Goal: Task Accomplishment & Management: Use online tool/utility

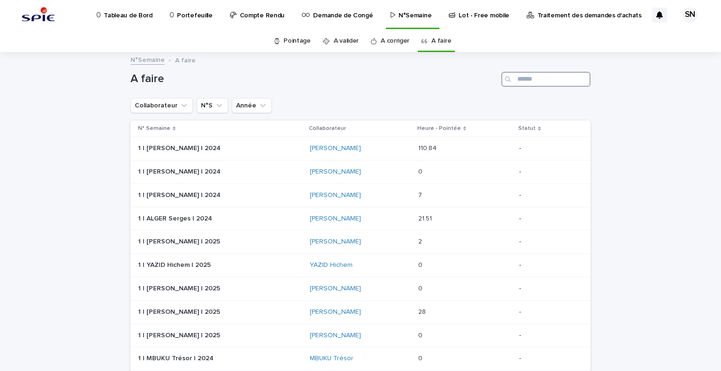
click at [538, 77] on input "Search" at bounding box center [546, 79] width 89 height 15
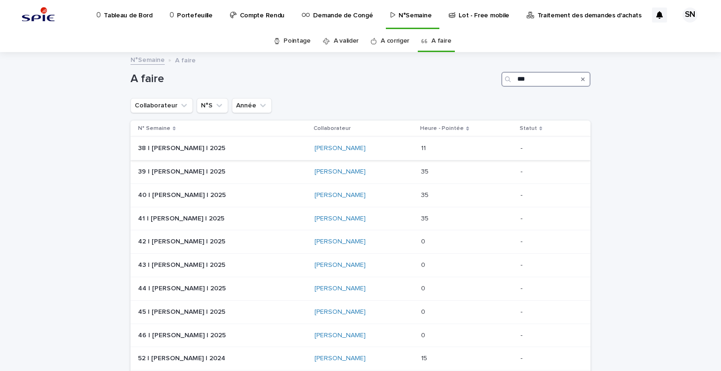
type input "***"
click at [453, 148] on p at bounding box center [462, 149] width 82 height 8
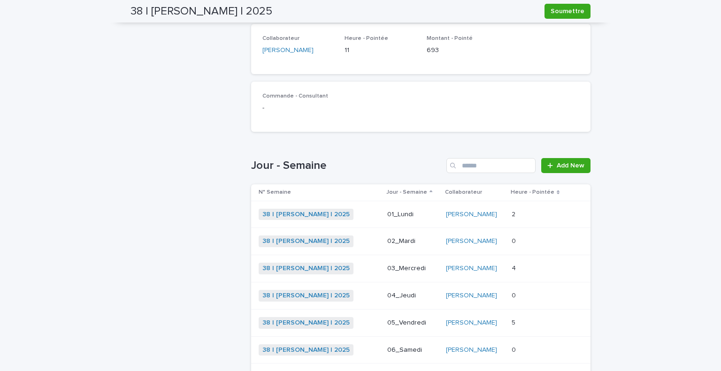
scroll to position [235, 0]
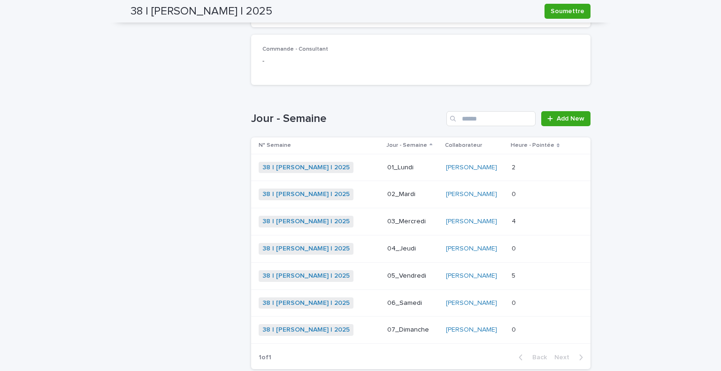
click at [355, 244] on div "38 | [PERSON_NAME] | 2025 + 0" at bounding box center [319, 249] width 121 height 12
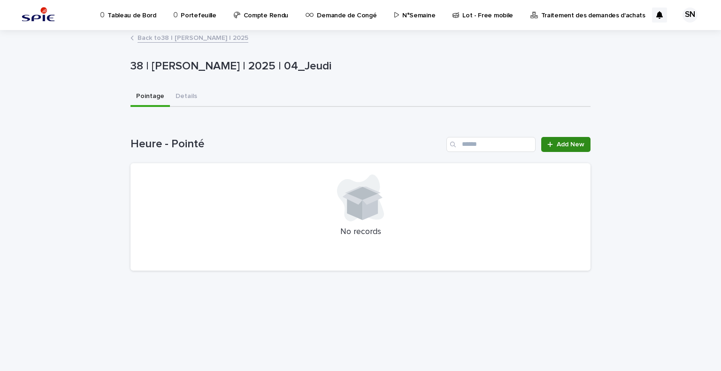
click at [564, 144] on span "Add New" at bounding box center [571, 144] width 28 height 7
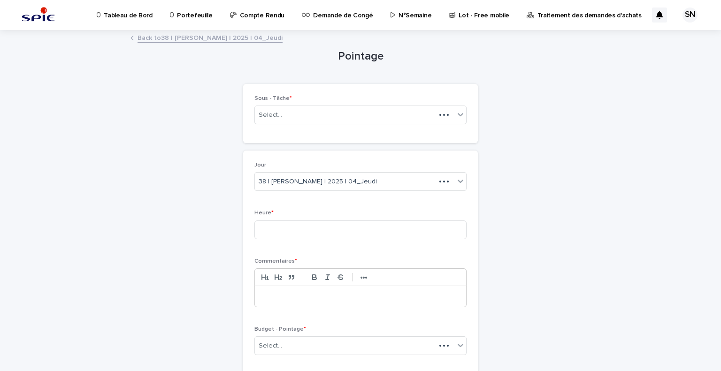
scroll to position [71, 0]
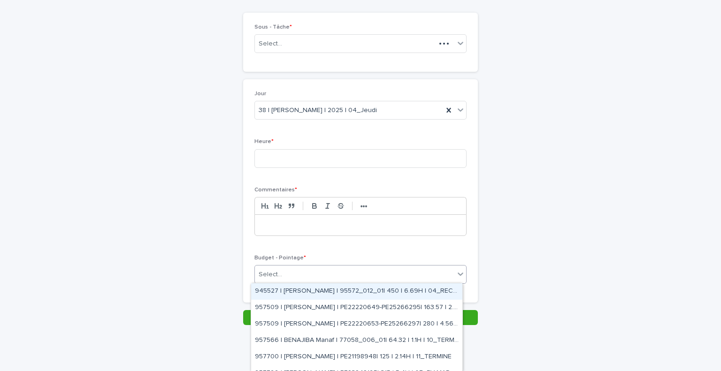
click at [346, 270] on div "Select..." at bounding box center [355, 274] width 200 height 15
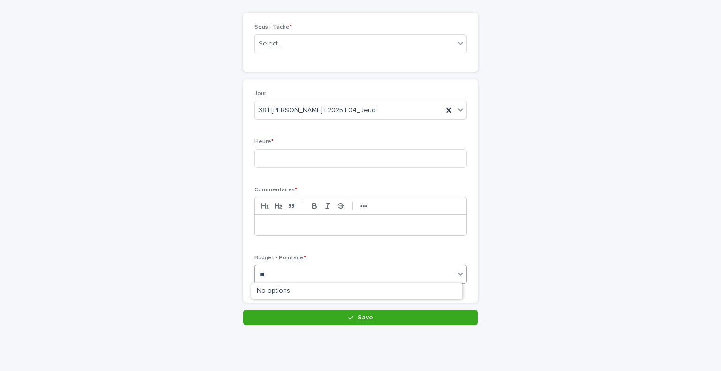
type input "*"
click at [346, 270] on div "Select..." at bounding box center [355, 274] width 200 height 15
click at [481, 239] on div "Pointage Loading... Saving… Loading... Saving… Loading... Saving… Loading... Sa…" at bounding box center [361, 143] width 460 height 366
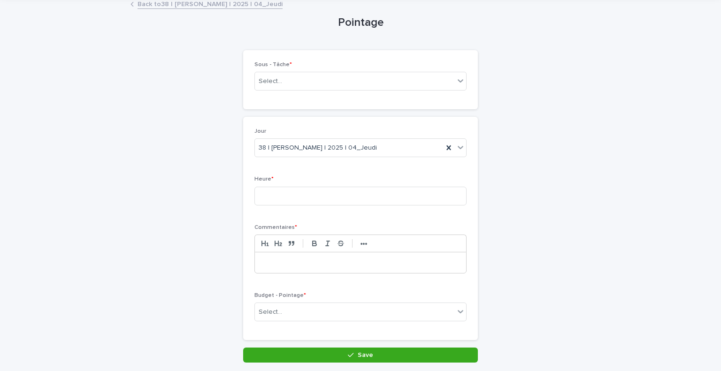
scroll to position [34, 0]
click at [191, 5] on link "Back to 38 | [PERSON_NAME] | 2025 | 04_Jeudi" at bounding box center [210, 3] width 145 height 11
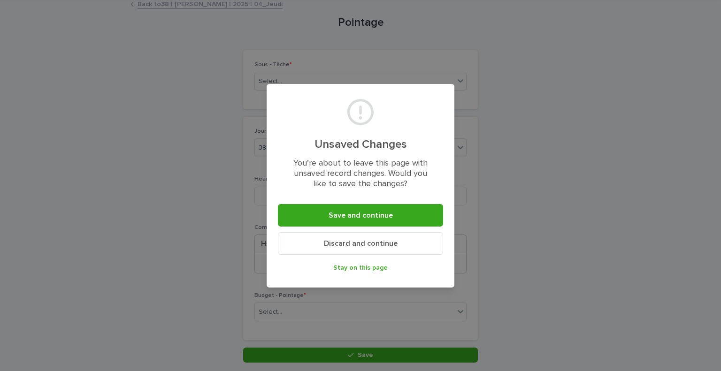
click at [347, 240] on button "Discard and continue" at bounding box center [360, 243] width 165 height 23
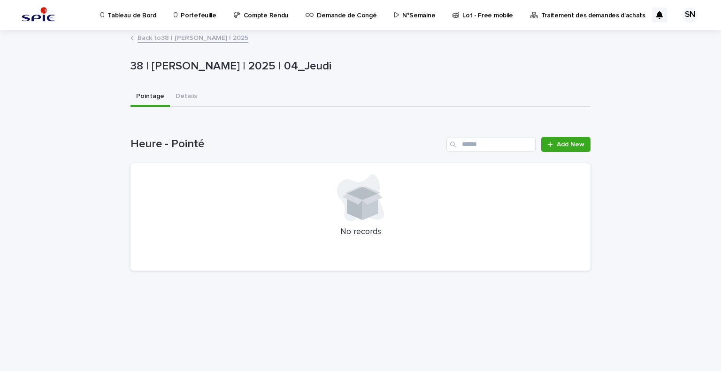
click at [150, 40] on link "Back to 38 | [PERSON_NAME] | 2025" at bounding box center [193, 37] width 111 height 11
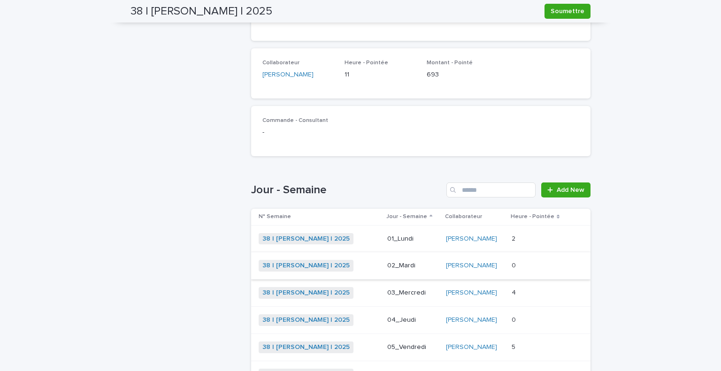
scroll to position [165, 0]
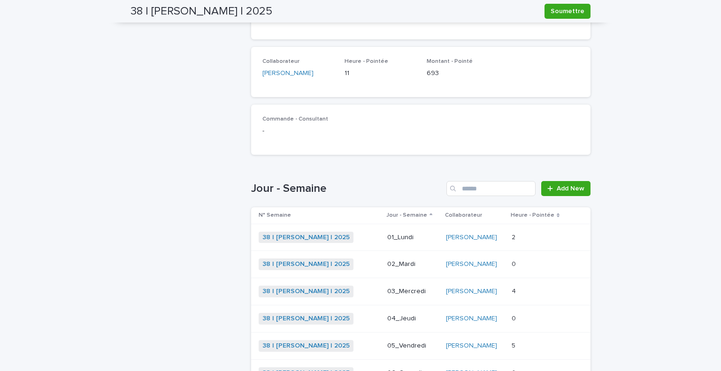
click at [352, 242] on div "38 | [PERSON_NAME] | 2025 + 0" at bounding box center [319, 238] width 121 height 12
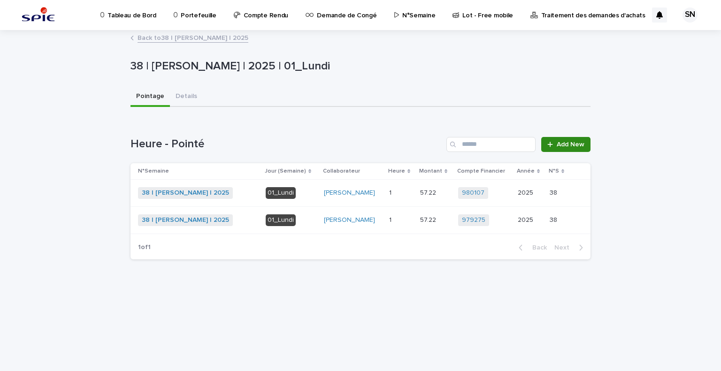
click at [558, 145] on span "Add New" at bounding box center [571, 144] width 28 height 7
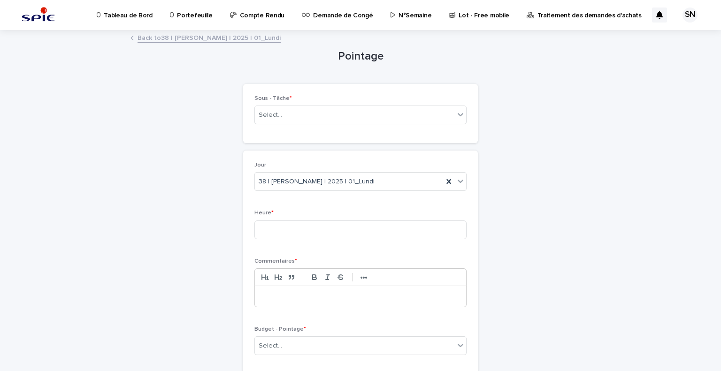
scroll to position [71, 0]
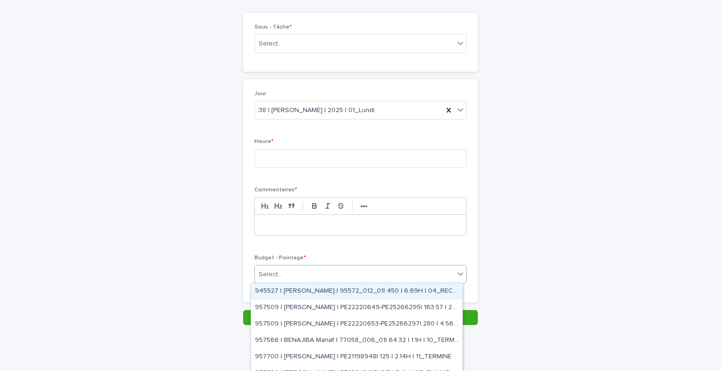
click at [320, 273] on div "Select..." at bounding box center [355, 274] width 200 height 15
type input "*****"
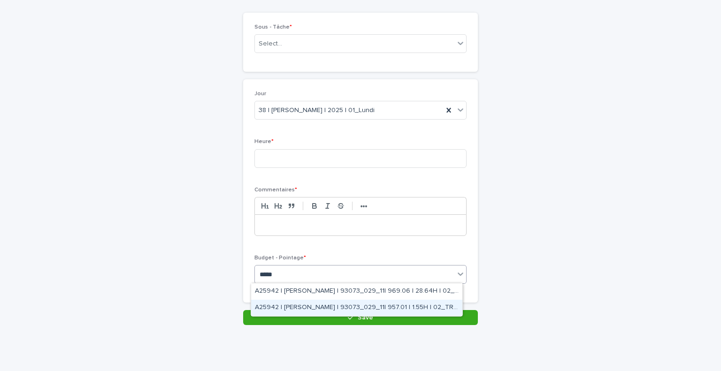
drag, startPoint x: 357, startPoint y: 297, endPoint x: 357, endPoint y: 309, distance: 11.8
click at [357, 309] on div "A25942 | [PERSON_NAME] | 93073_029_11| 957.01 | 1.55H | 02_TRAVAUX" at bounding box center [356, 308] width 211 height 16
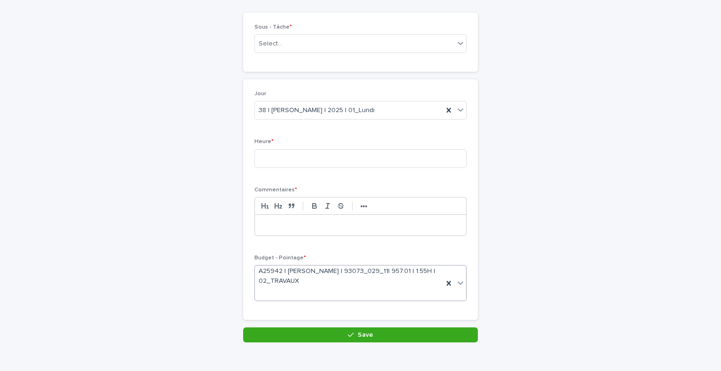
scroll to position [79, 0]
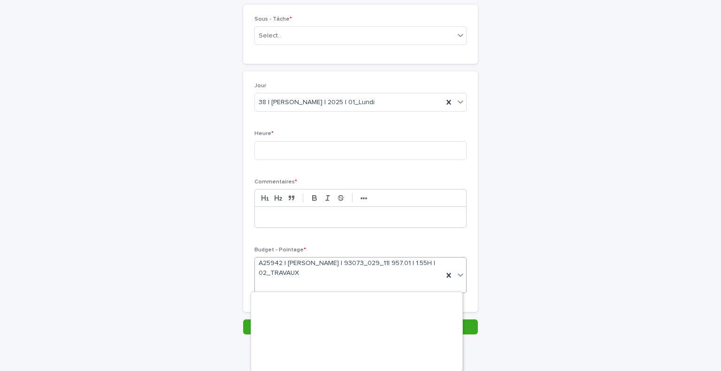
click at [314, 272] on span "A25942 | [PERSON_NAME] | 93073_029_11| 957.01 | 1.55H | 02_TRAVAUX" at bounding box center [349, 269] width 181 height 20
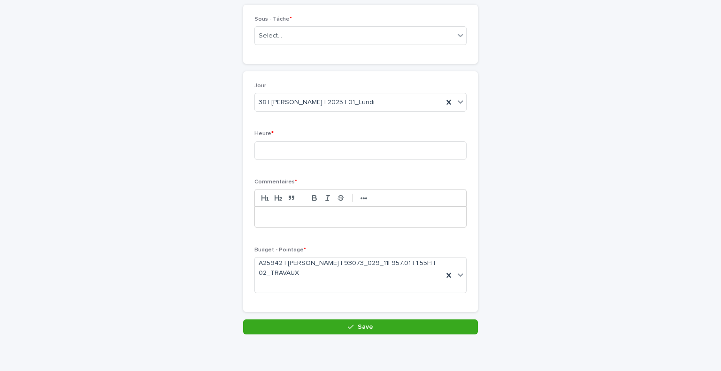
click at [319, 215] on p at bounding box center [360, 217] width 197 height 9
click at [301, 155] on input at bounding box center [361, 150] width 212 height 19
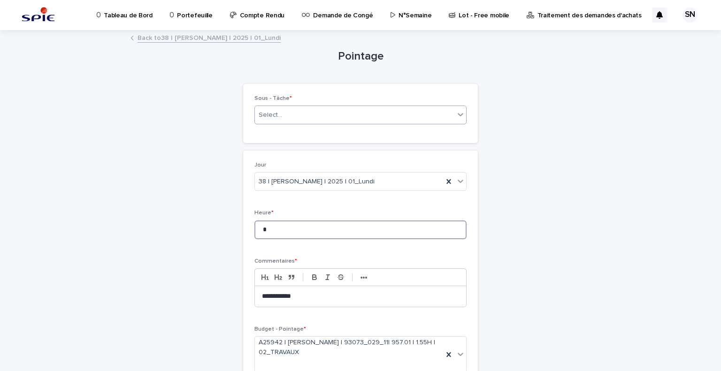
type input "*"
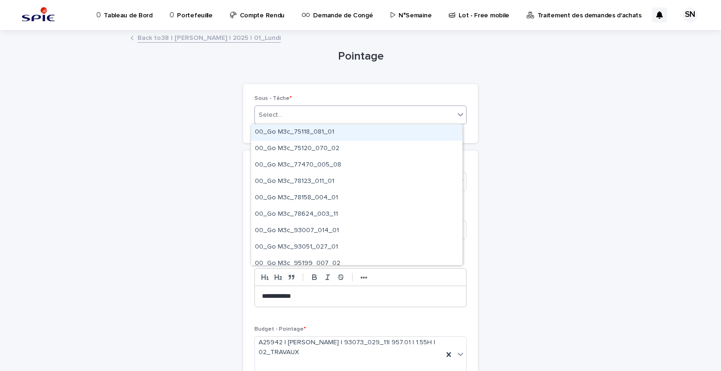
click at [325, 116] on div "Select..." at bounding box center [355, 115] width 200 height 15
type input "*"
type input "*********"
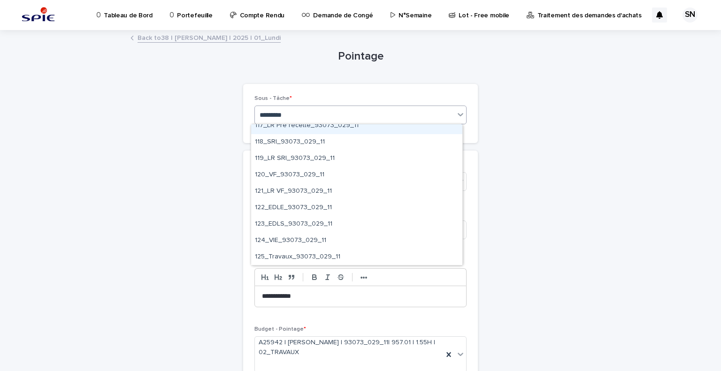
scroll to position [570, 0]
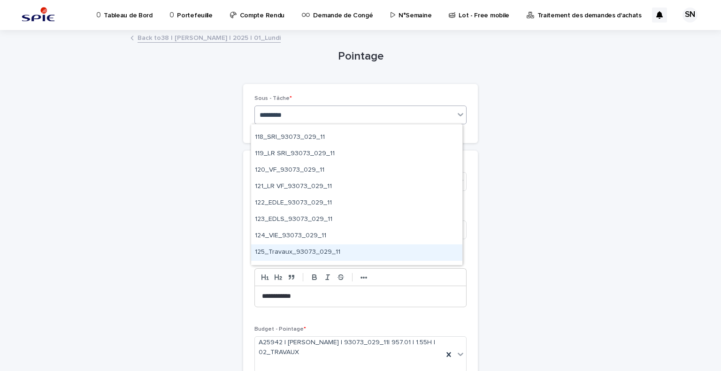
click at [351, 250] on div "125_Travaux_93073_029_11" at bounding box center [356, 253] width 211 height 16
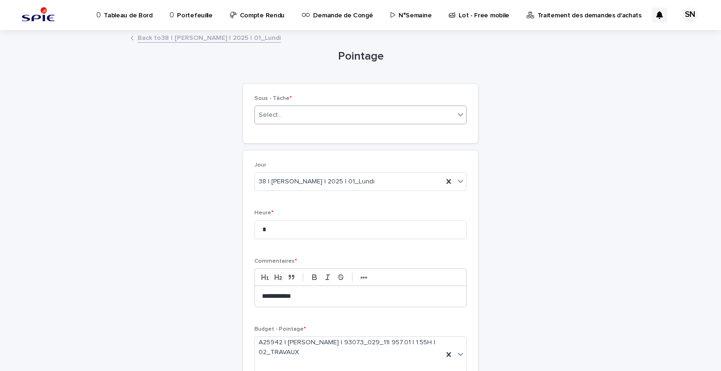
scroll to position [88, 0]
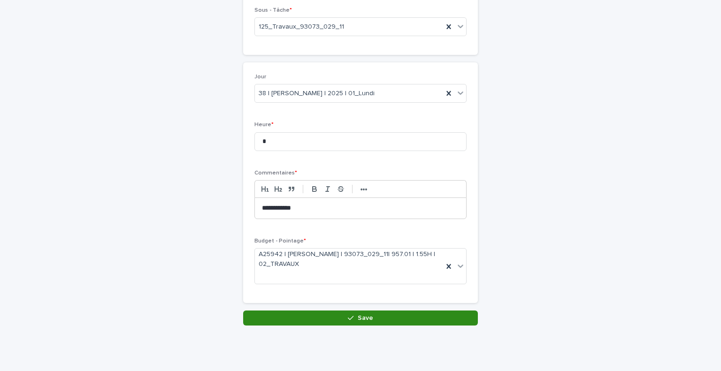
click at [340, 321] on button "Save" at bounding box center [360, 318] width 235 height 15
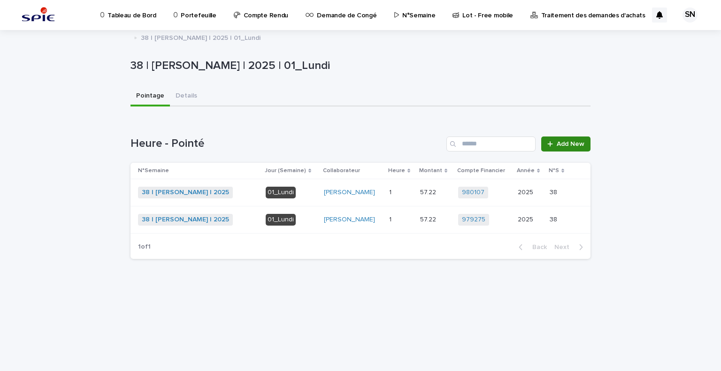
click at [569, 142] on span "Add New" at bounding box center [571, 144] width 28 height 7
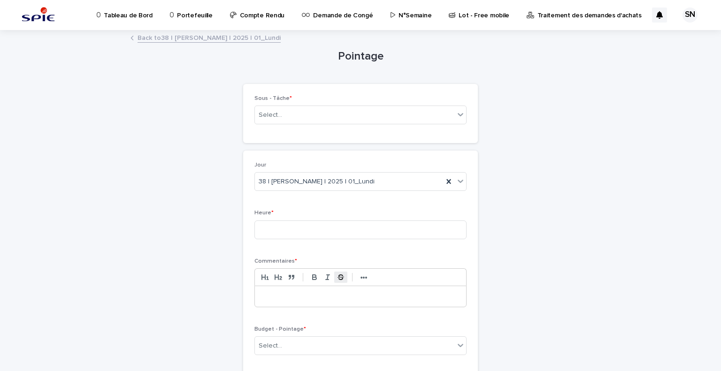
scroll to position [71, 0]
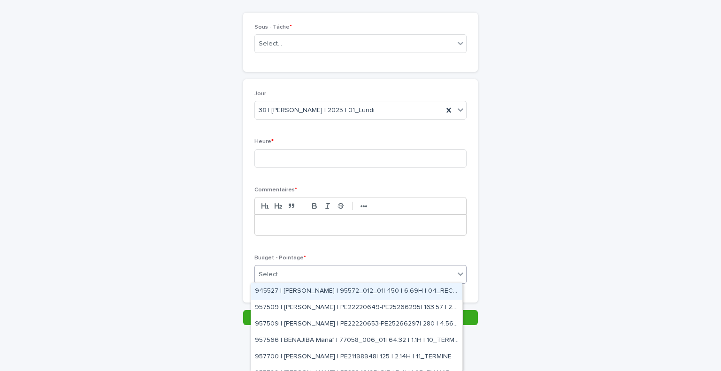
click at [336, 276] on div "Select..." at bounding box center [355, 274] width 200 height 15
type input "*****"
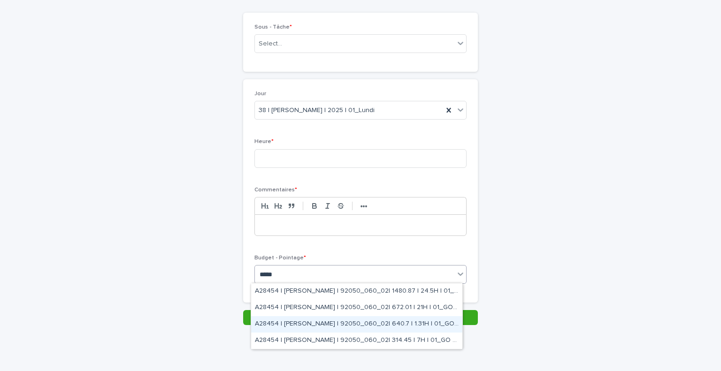
click at [359, 322] on div "A28454 | [PERSON_NAME] | 92050_060_02| 640.7 | 1.31H | 01_GO TRAVAUX" at bounding box center [356, 325] width 211 height 16
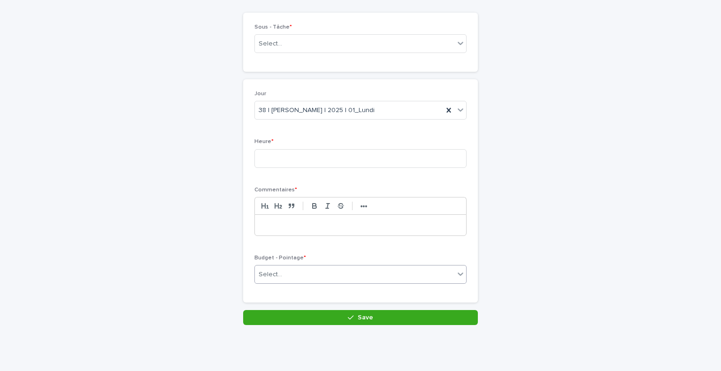
scroll to position [79, 0]
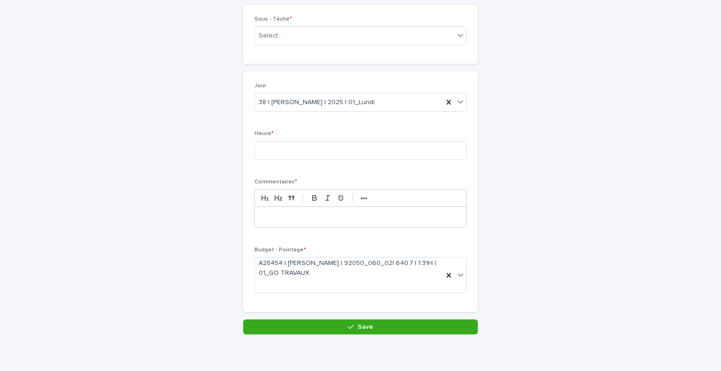
click at [314, 221] on p at bounding box center [360, 217] width 197 height 9
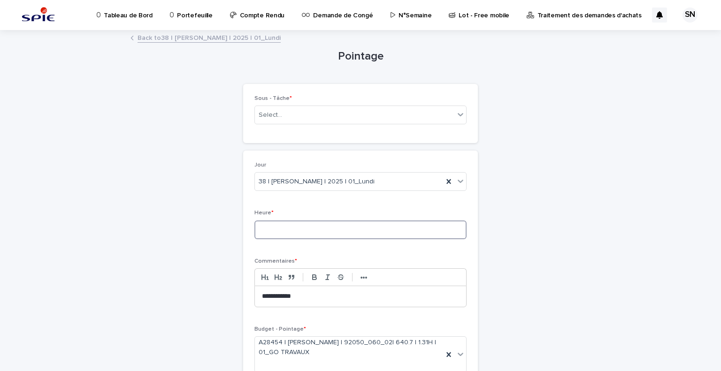
click at [310, 229] on input at bounding box center [361, 230] width 212 height 19
type input "*"
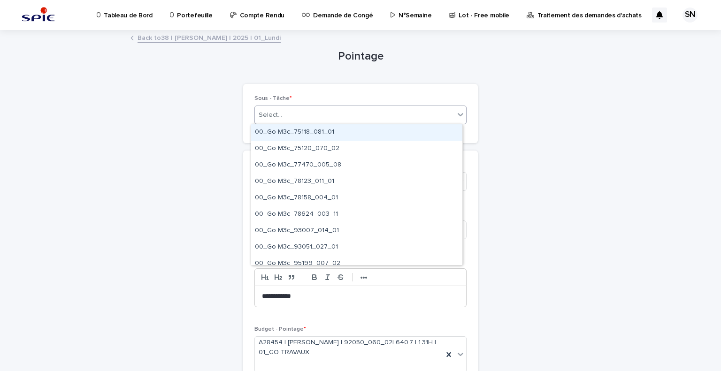
click at [336, 110] on div "Select..." at bounding box center [355, 115] width 200 height 15
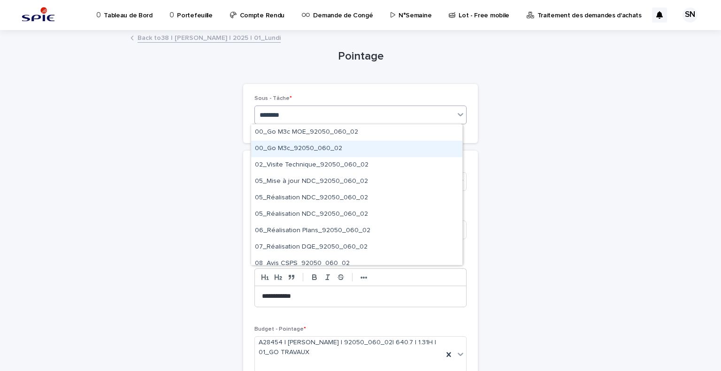
type input "*********"
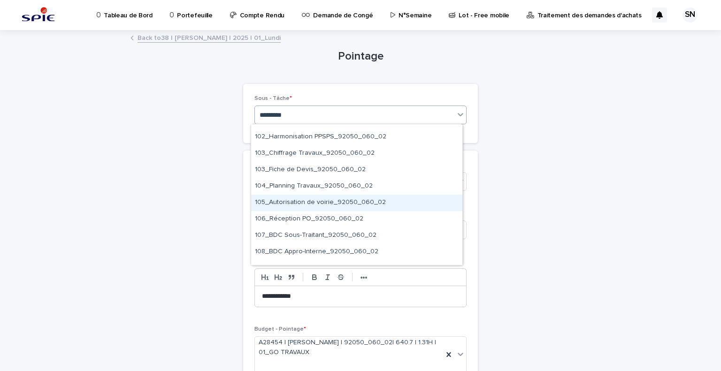
scroll to position [225, 0]
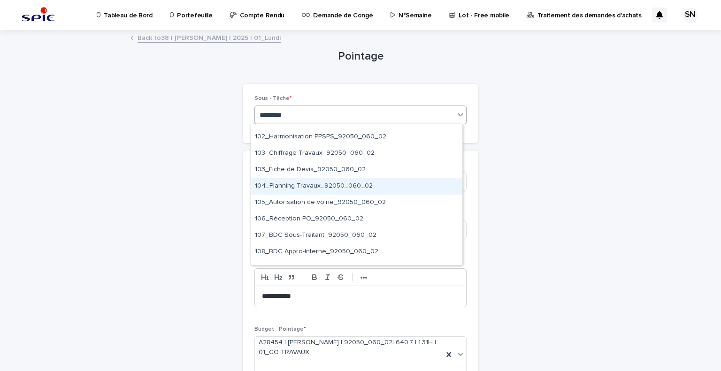
click at [354, 184] on div "104_Planning Travaux_92050_060_02" at bounding box center [356, 186] width 211 height 16
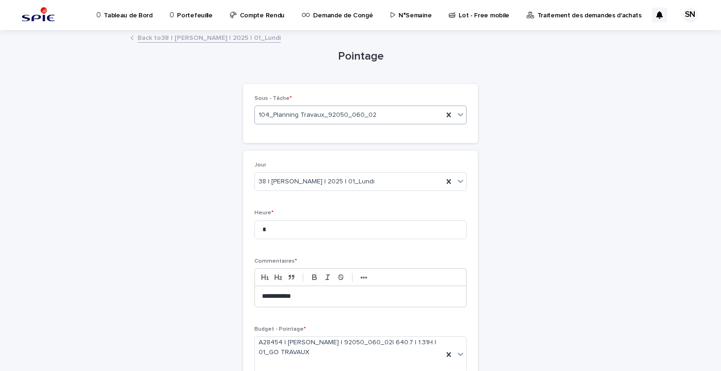
scroll to position [88, 0]
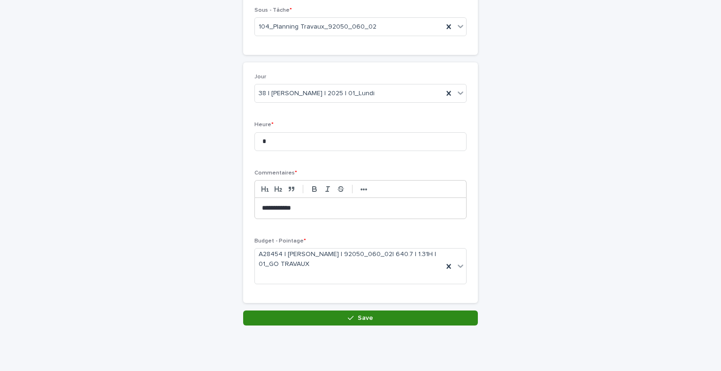
click at [341, 315] on button "Save" at bounding box center [360, 318] width 235 height 15
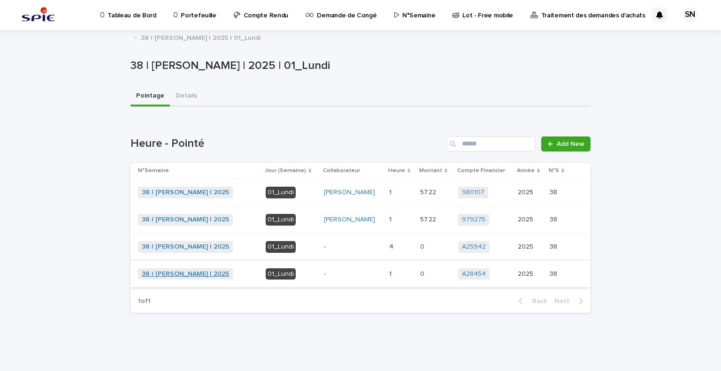
click at [186, 271] on link "38 | [PERSON_NAME] | 2025" at bounding box center [185, 275] width 87 height 8
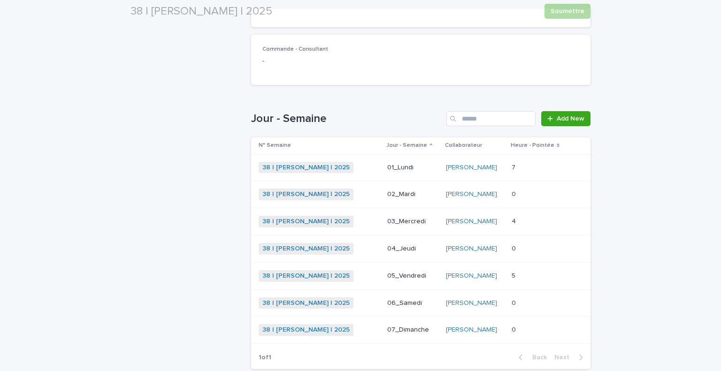
scroll to position [245, 0]
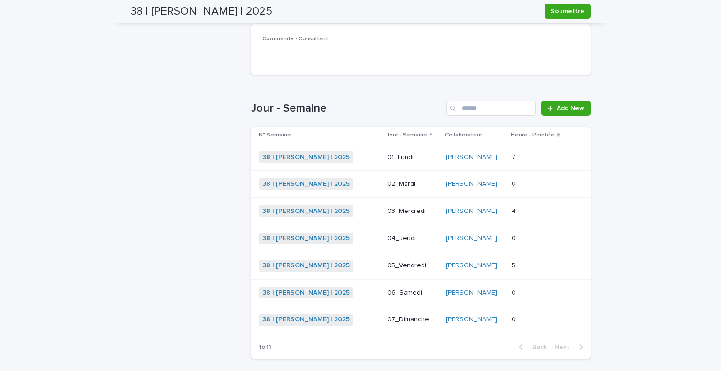
click at [358, 241] on div "38 | [PERSON_NAME] | 2025 + 0" at bounding box center [319, 239] width 121 height 12
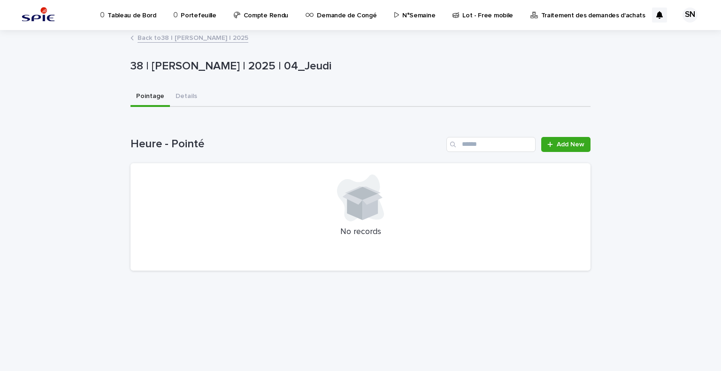
click at [558, 136] on div "Loading... Saving… Heure - Pointé Add New No records" at bounding box center [361, 198] width 460 height 161
click at [561, 144] on span "Add New" at bounding box center [571, 144] width 28 height 7
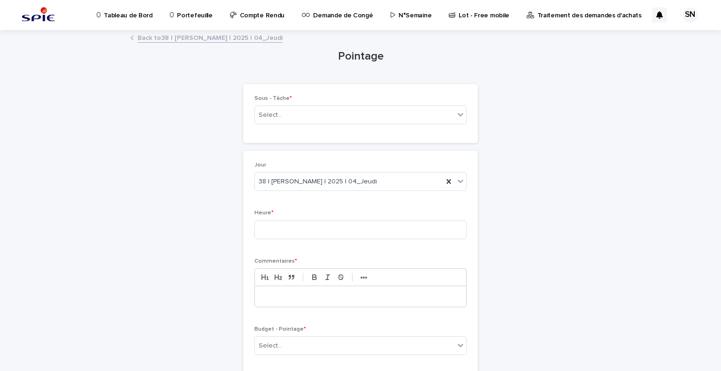
scroll to position [71, 0]
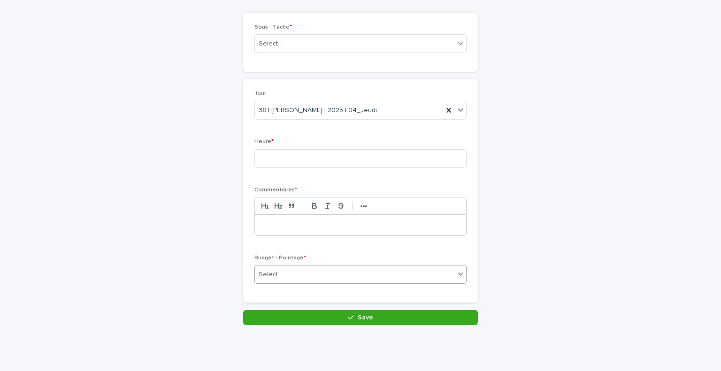
click at [349, 267] on div "Select..." at bounding box center [355, 274] width 200 height 15
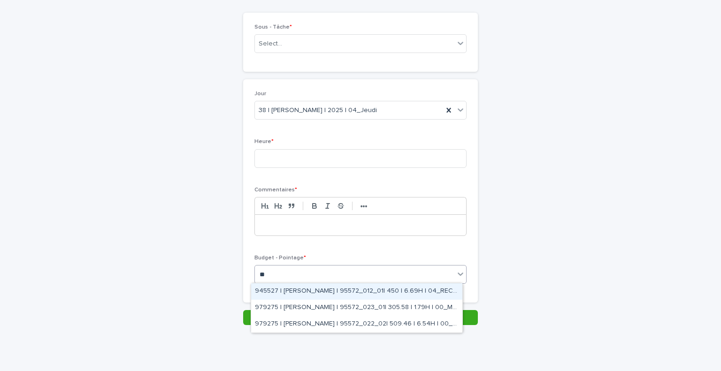
type input "*"
type input "*****"
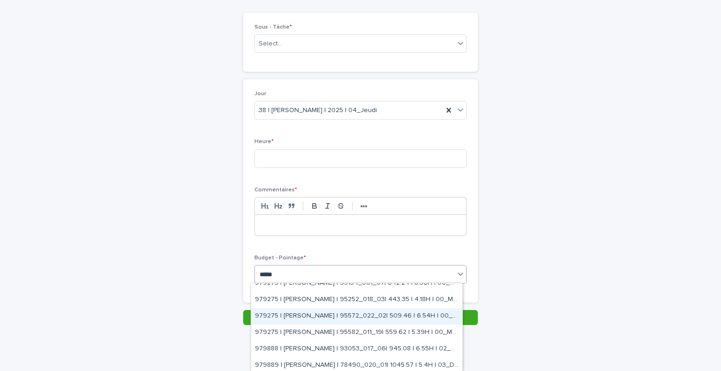
scroll to position [222, 0]
click at [363, 316] on div "979275 | [PERSON_NAME] | 95572_022_02| 509.46 | 6.54H | 00_M3C" at bounding box center [356, 317] width 211 height 16
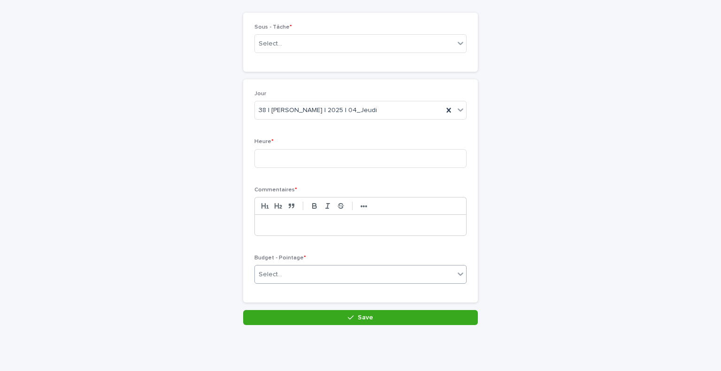
scroll to position [79, 0]
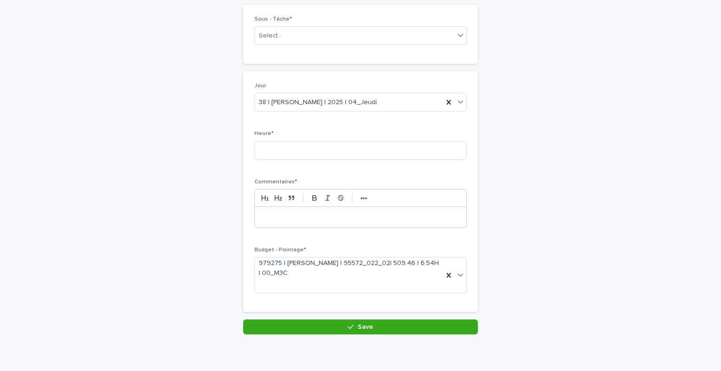
click at [289, 217] on p at bounding box center [360, 217] width 197 height 9
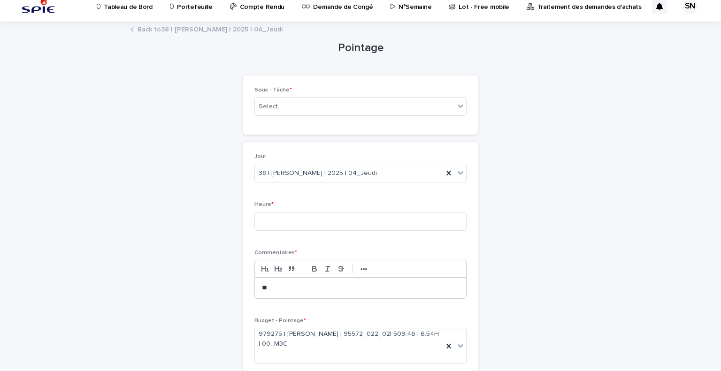
scroll to position [8, 0]
click at [289, 219] on input at bounding box center [361, 222] width 212 height 19
type input "*"
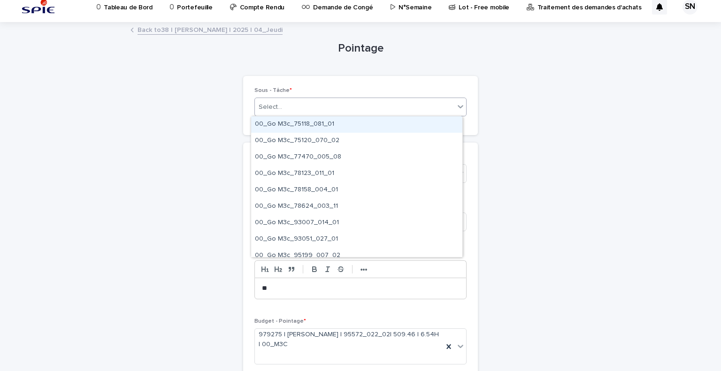
click at [311, 113] on div "Select..." at bounding box center [355, 107] width 200 height 15
type input "*********"
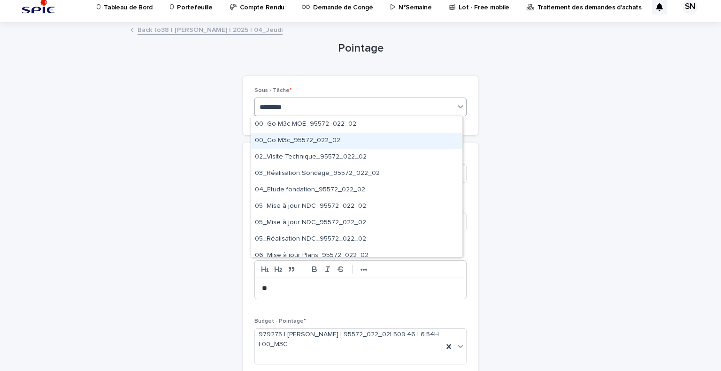
click at [380, 137] on div "00_Go M3c_95572_022_02" at bounding box center [356, 141] width 211 height 16
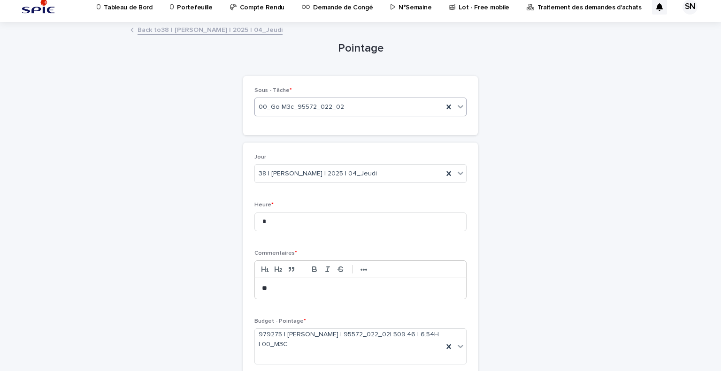
scroll to position [88, 0]
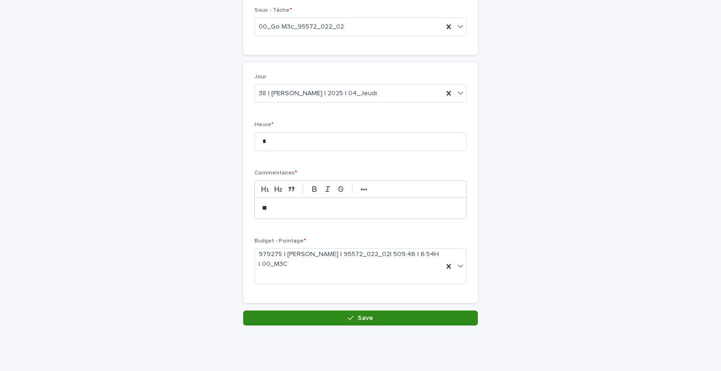
click at [371, 322] on button "Save" at bounding box center [360, 318] width 235 height 15
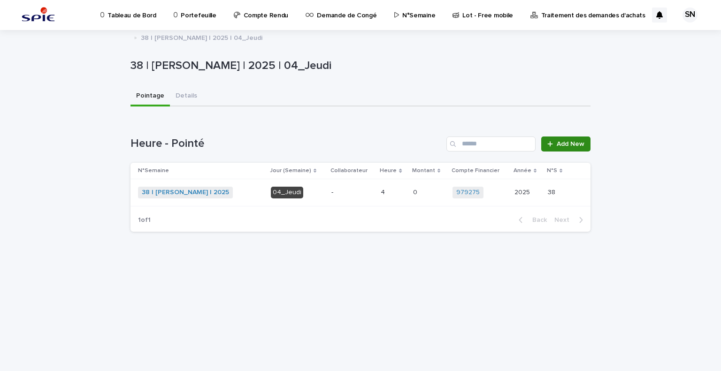
click at [574, 141] on span "Add New" at bounding box center [571, 144] width 28 height 7
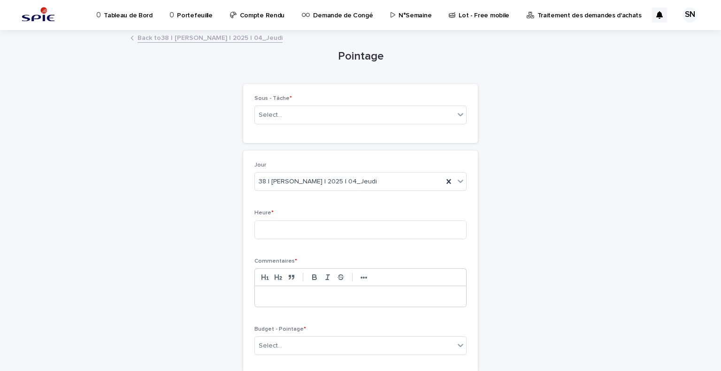
scroll to position [71, 0]
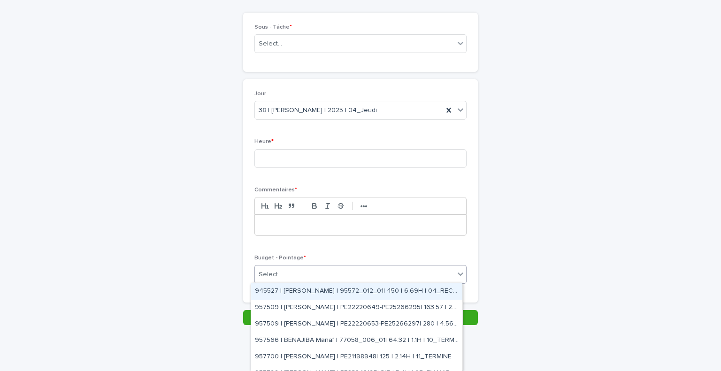
click at [353, 280] on div "Select..." at bounding box center [355, 274] width 200 height 15
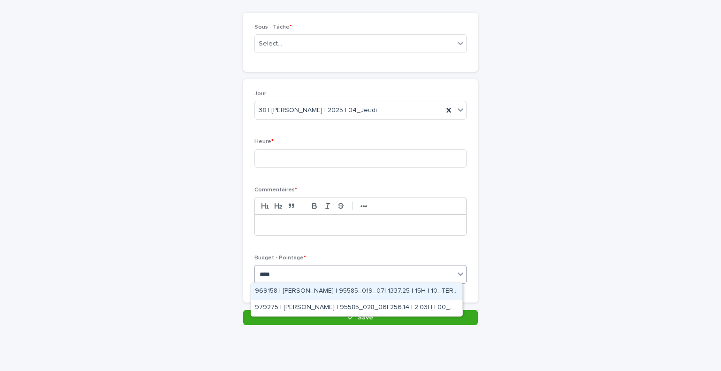
type input "*****"
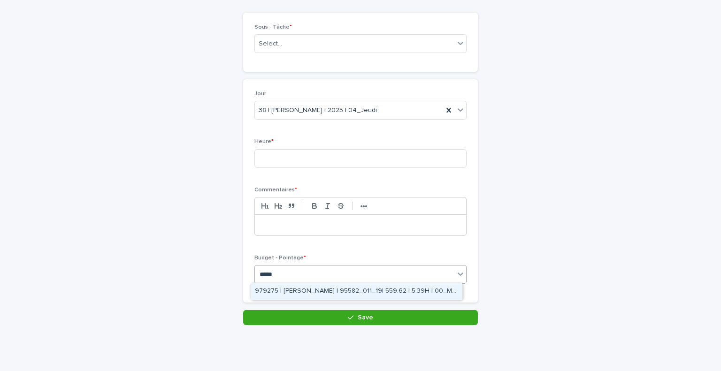
click at [355, 293] on div "979275 | [PERSON_NAME] | 95582_011_19| 559.62 | 5.39H | 00_M3C" at bounding box center [356, 292] width 211 height 16
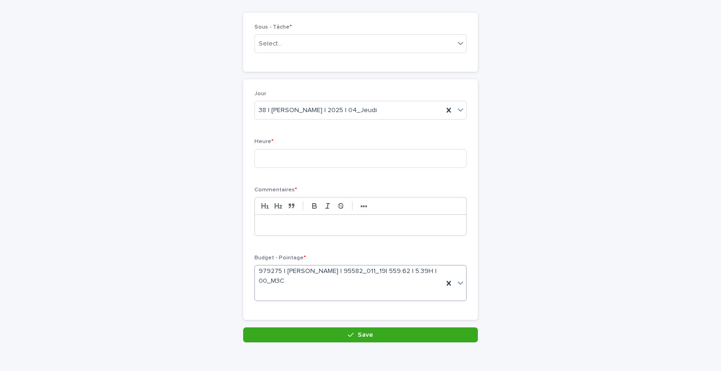
scroll to position [79, 0]
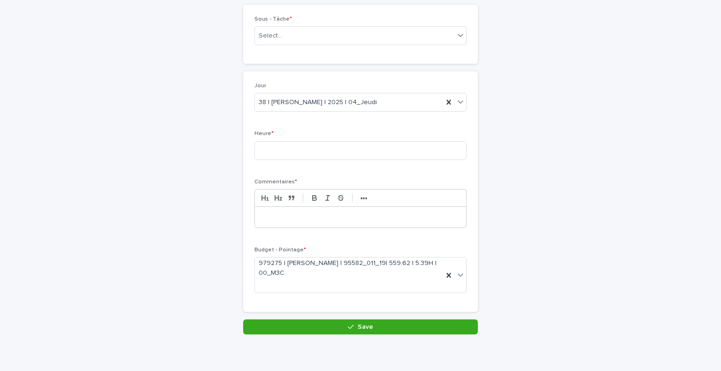
click at [308, 217] on p at bounding box center [360, 217] width 197 height 9
click at [305, 152] on input at bounding box center [361, 150] width 212 height 19
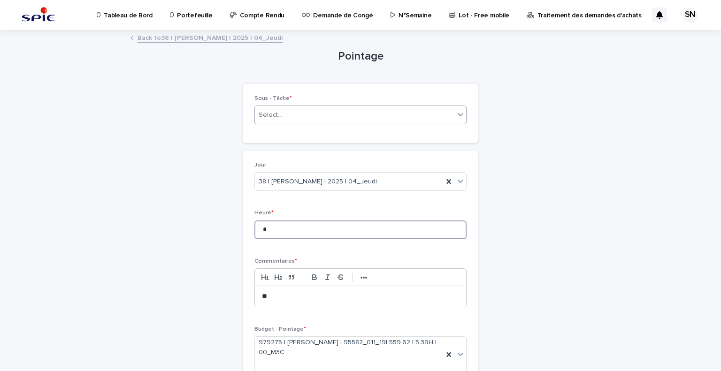
type input "*"
click at [332, 118] on div "Select..." at bounding box center [355, 115] width 200 height 15
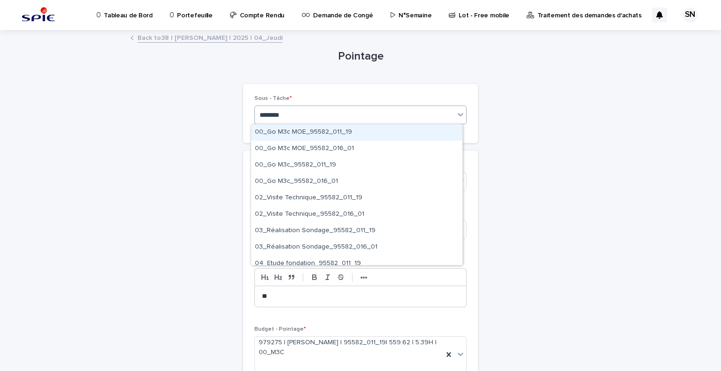
type input "*********"
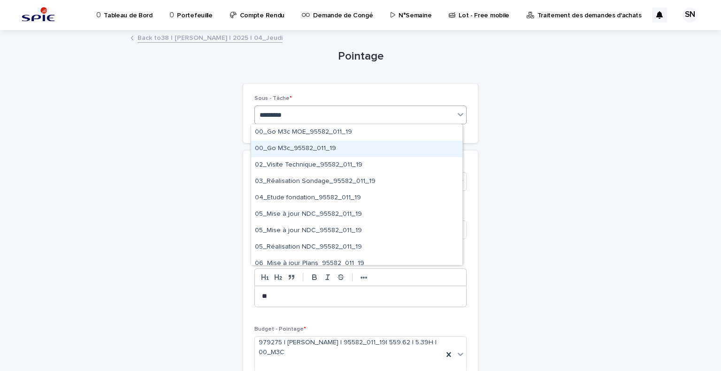
click at [356, 152] on div "00_Go M3c_95582_011_19" at bounding box center [356, 149] width 211 height 16
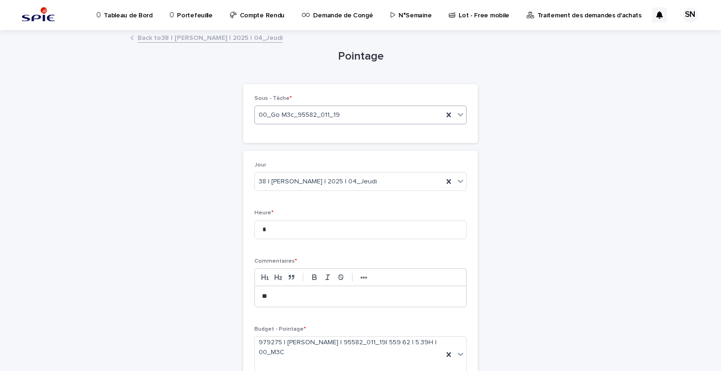
scroll to position [88, 0]
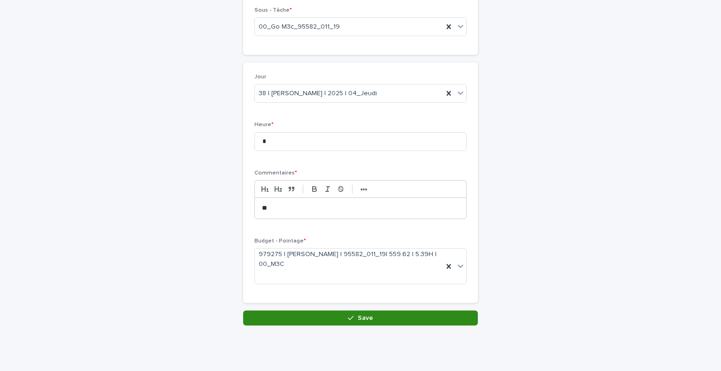
click at [379, 325] on button "Save" at bounding box center [360, 318] width 235 height 15
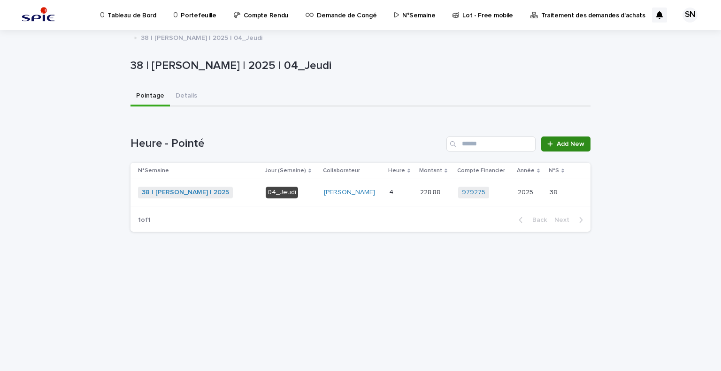
click at [562, 148] on link "Add New" at bounding box center [565, 144] width 49 height 15
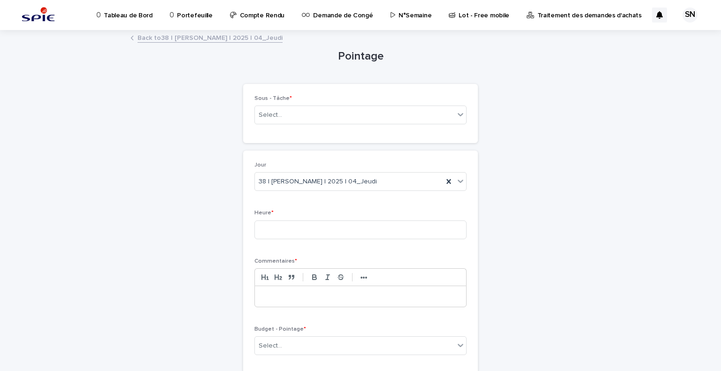
scroll to position [71, 0]
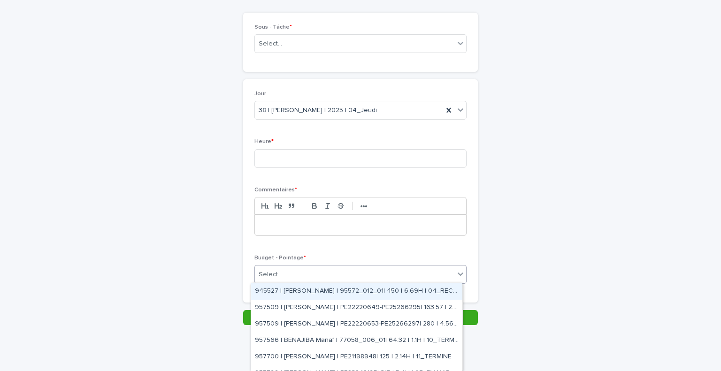
click at [357, 276] on div "Select..." at bounding box center [355, 274] width 200 height 15
type input "*****"
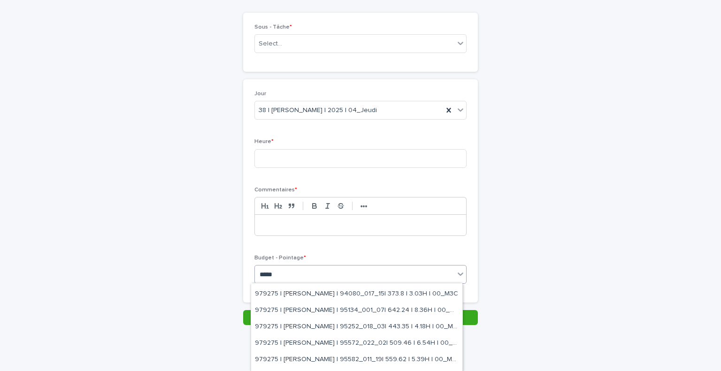
scroll to position [193, 0]
drag, startPoint x: 417, startPoint y: 323, endPoint x: 423, endPoint y: 329, distance: 8.3
click at [423, 329] on div "979275 | [PERSON_NAME] | 95252_018_03| 443.35 | 4.18H | 00_M3C" at bounding box center [356, 328] width 211 height 16
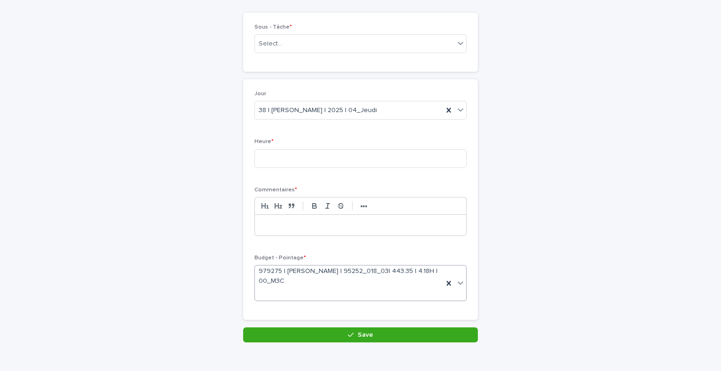
scroll to position [79, 0]
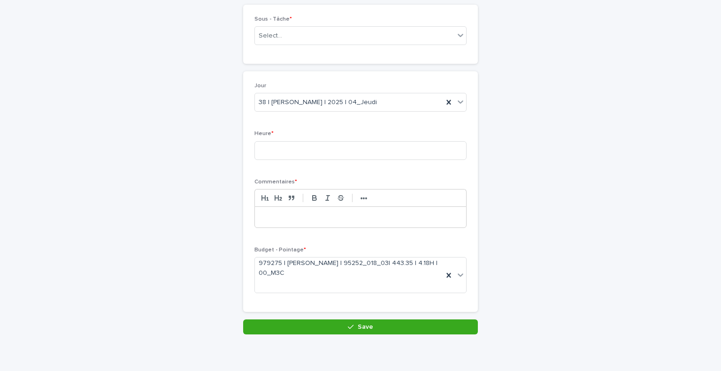
click at [310, 221] on div at bounding box center [360, 217] width 211 height 21
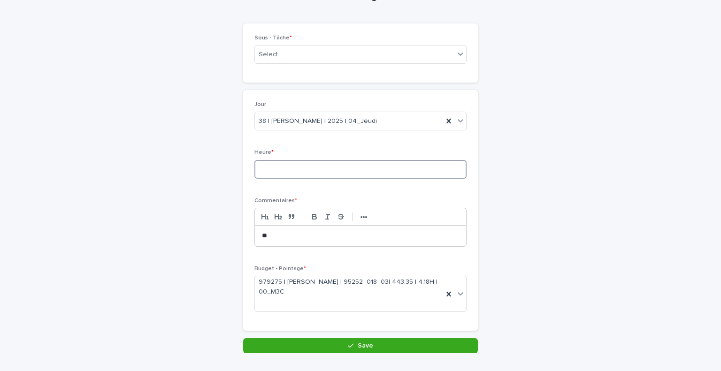
click at [361, 163] on input at bounding box center [361, 169] width 212 height 19
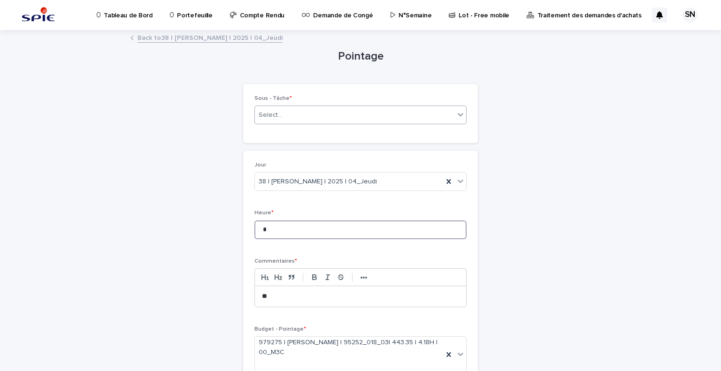
type input "*"
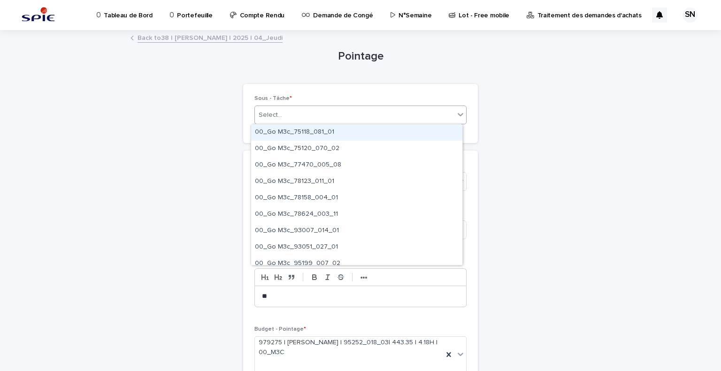
click at [364, 114] on div "Select..." at bounding box center [355, 115] width 200 height 15
type input "*********"
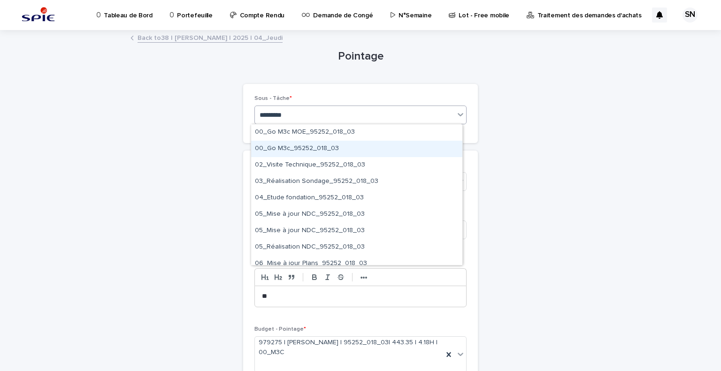
click at [369, 155] on div "00_Go M3c_95252_018_03" at bounding box center [356, 149] width 211 height 16
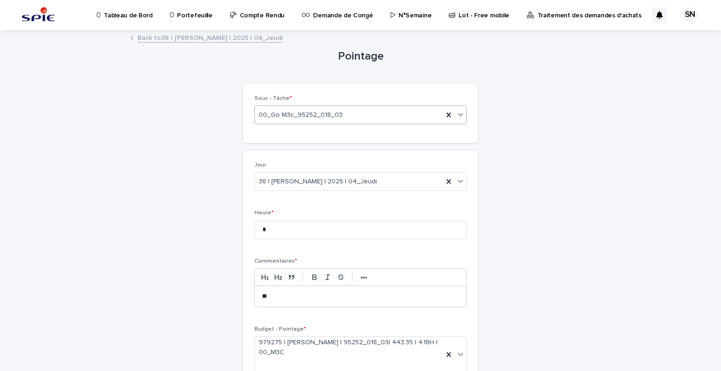
scroll to position [88, 0]
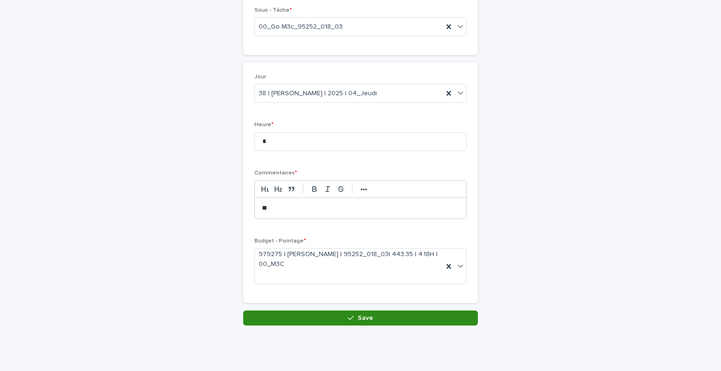
click at [348, 315] on icon "button" at bounding box center [351, 318] width 6 height 7
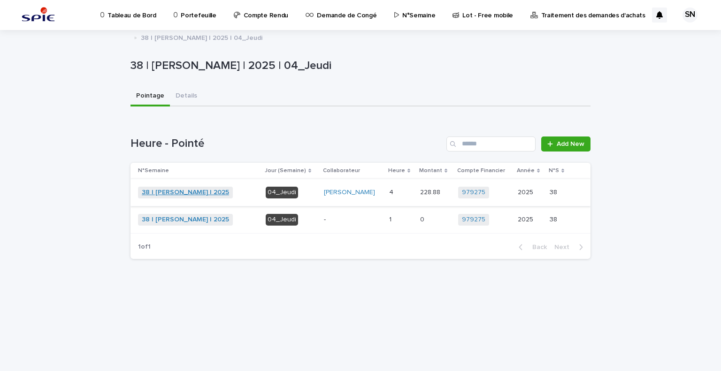
click at [170, 191] on link "38 | [PERSON_NAME] | 2025" at bounding box center [185, 193] width 87 height 8
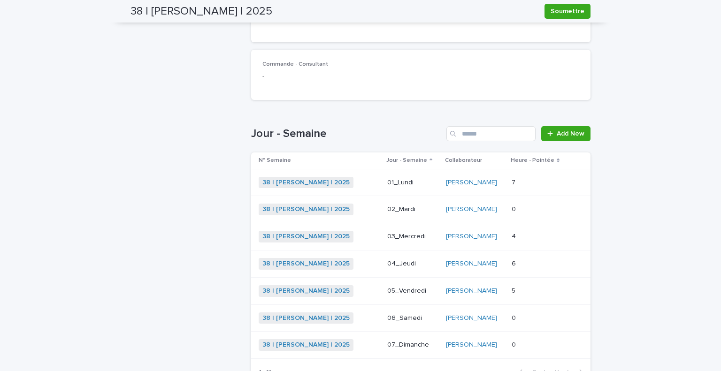
scroll to position [229, 0]
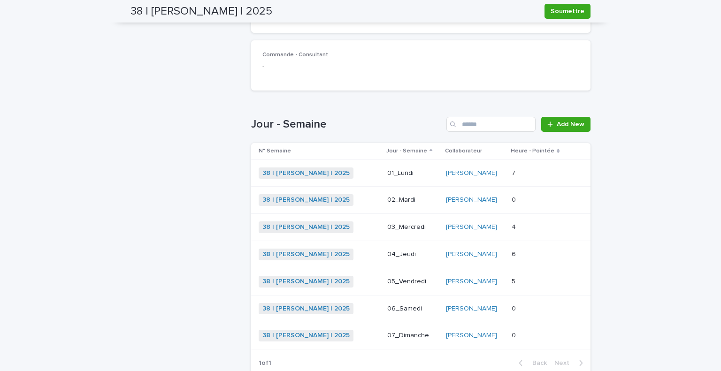
click at [358, 251] on div "38 | [PERSON_NAME] | 2025 + 0" at bounding box center [319, 255] width 121 height 12
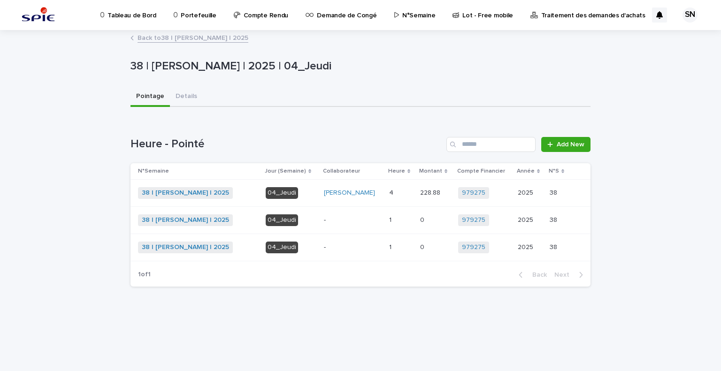
click at [150, 38] on link "Back to 38 | [PERSON_NAME] | 2025" at bounding box center [193, 37] width 111 height 11
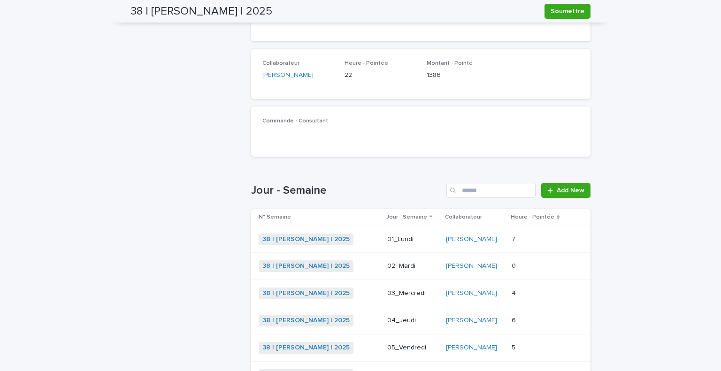
scroll to position [167, 0]
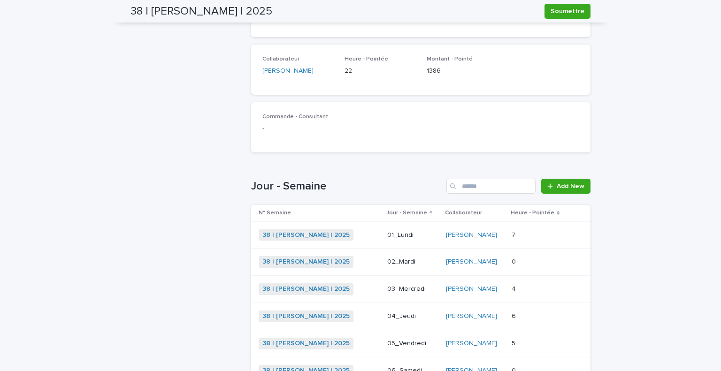
click at [539, 262] on p at bounding box center [539, 262] width 54 height 8
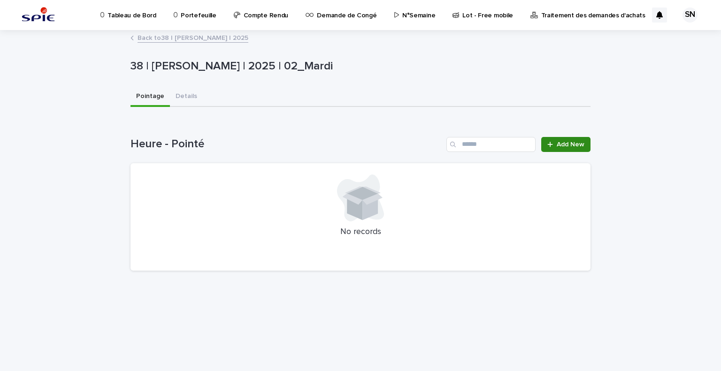
click at [564, 143] on span "Add New" at bounding box center [571, 144] width 28 height 7
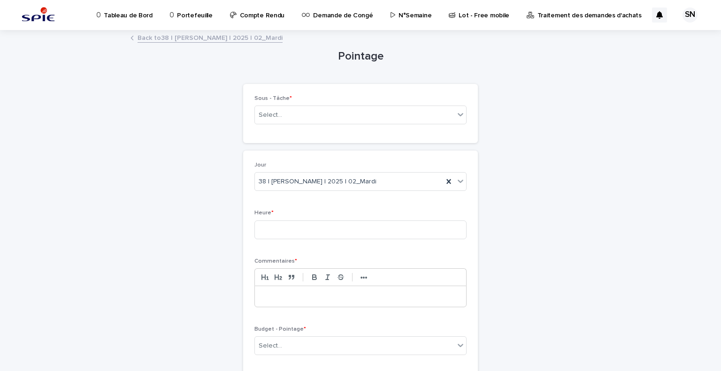
scroll to position [71, 0]
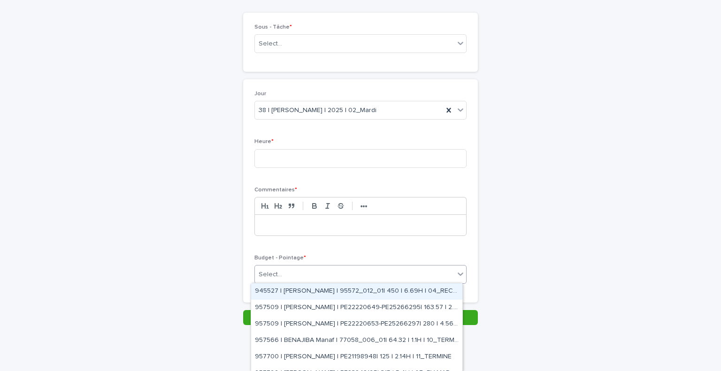
click at [385, 278] on div "Select..." at bounding box center [355, 274] width 200 height 15
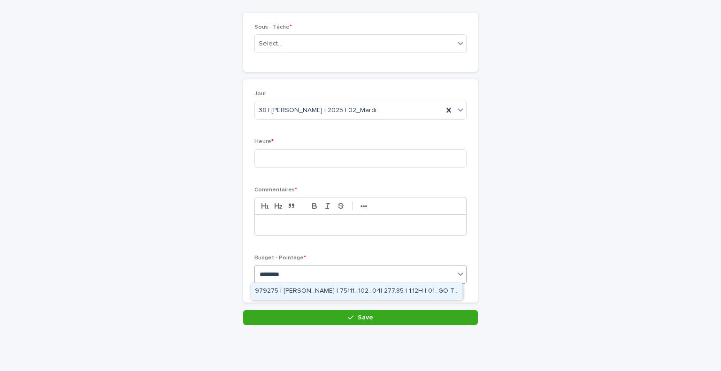
type input "********"
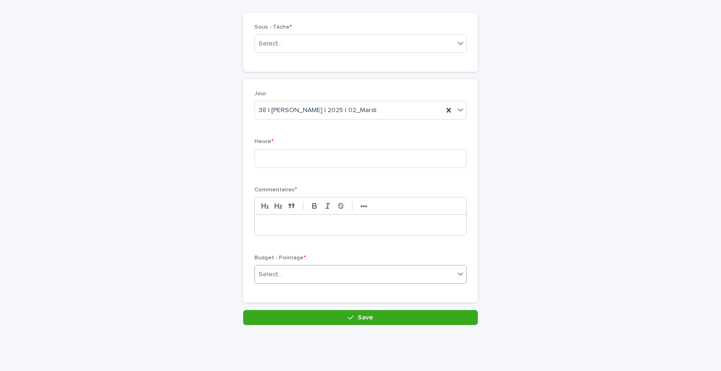
click at [318, 272] on div "Select..." at bounding box center [355, 274] width 200 height 15
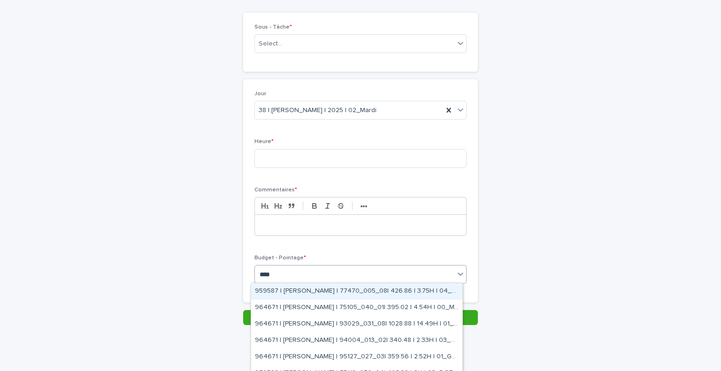
type input "*****"
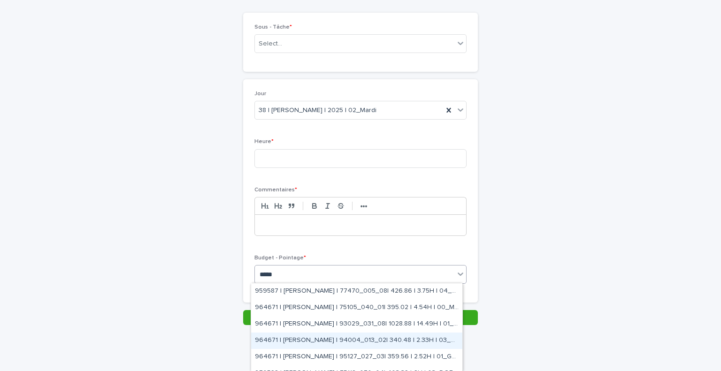
scroll to position [323, 0]
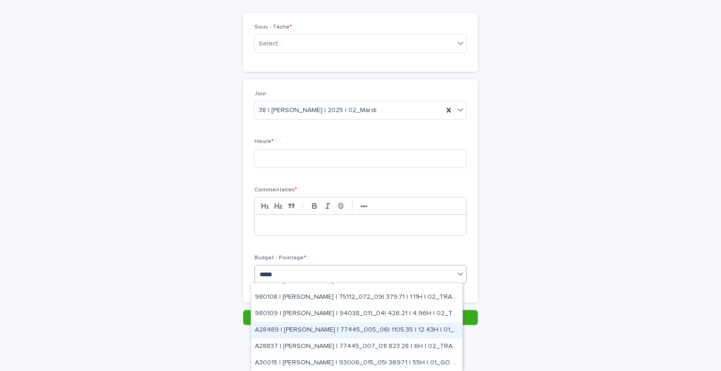
click at [348, 329] on div "A28489 | [PERSON_NAME] | 77445_005_06| 1105.35 | 12.43H | 01_GO TRAVAUX" at bounding box center [356, 331] width 211 height 16
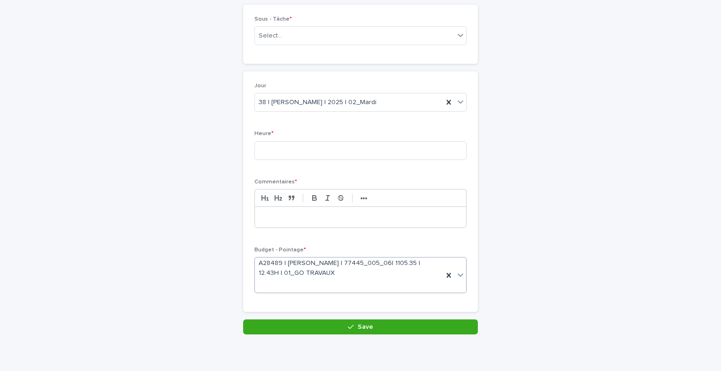
scroll to position [0, 0]
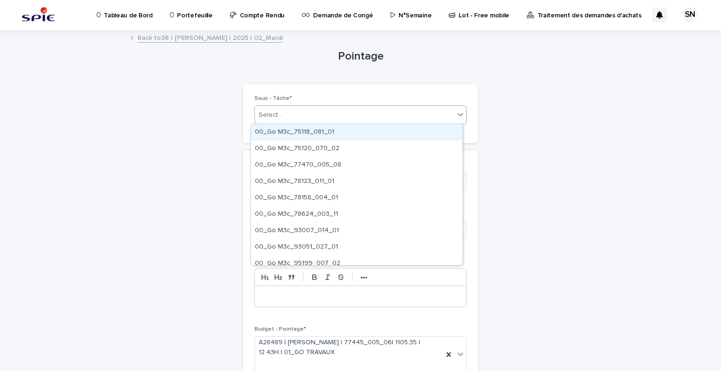
click at [319, 119] on div "Select..." at bounding box center [355, 115] width 200 height 15
type input "*********"
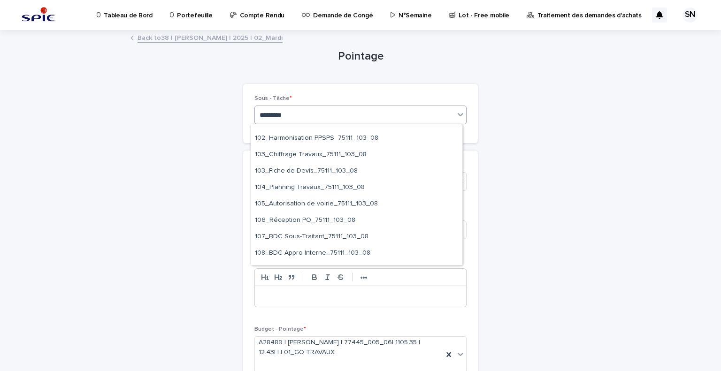
scroll to position [93, 0]
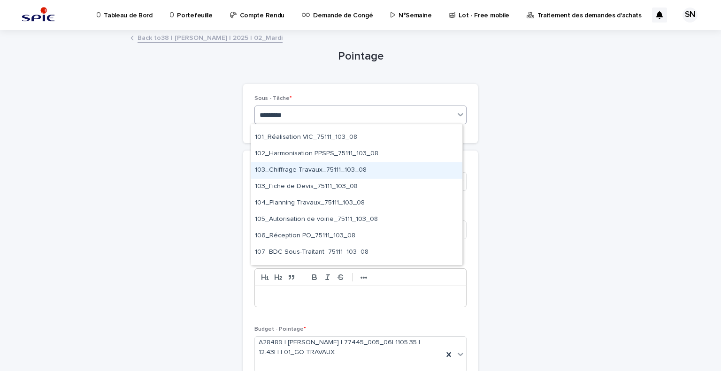
click at [353, 168] on div "103_Chiffrage Travaux_75111_103_08" at bounding box center [356, 170] width 211 height 16
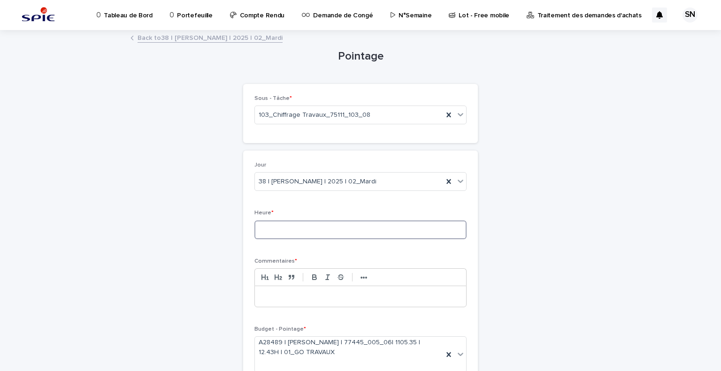
click at [344, 221] on input at bounding box center [361, 230] width 212 height 19
type input "*"
click at [334, 296] on p at bounding box center [360, 296] width 197 height 9
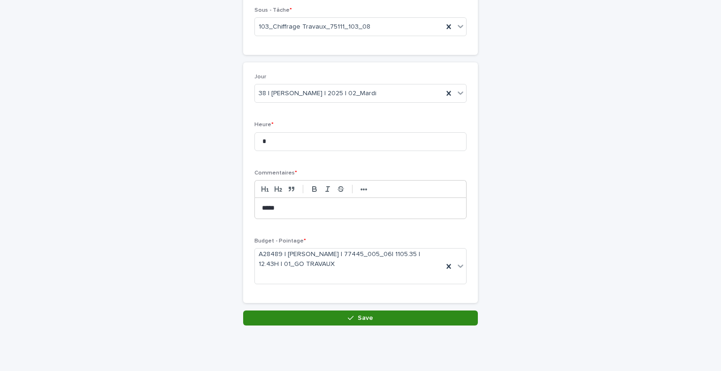
click at [421, 322] on button "Save" at bounding box center [360, 318] width 235 height 15
